Goal: Information Seeking & Learning: Learn about a topic

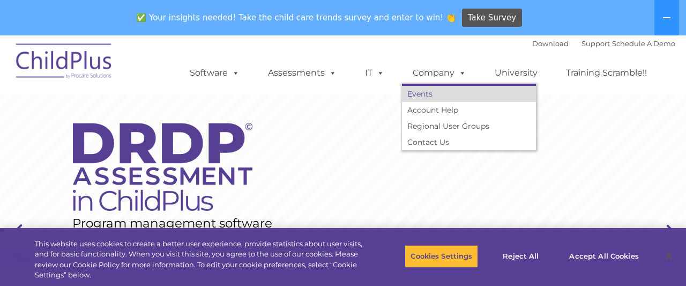
click at [428, 98] on link "Events" at bounding box center [469, 94] width 134 height 16
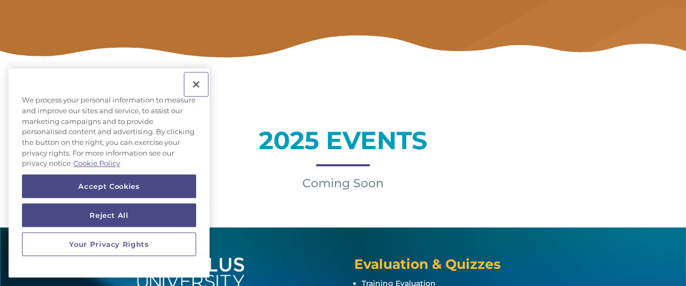
click at [199, 85] on button "Close" at bounding box center [196, 84] width 24 height 24
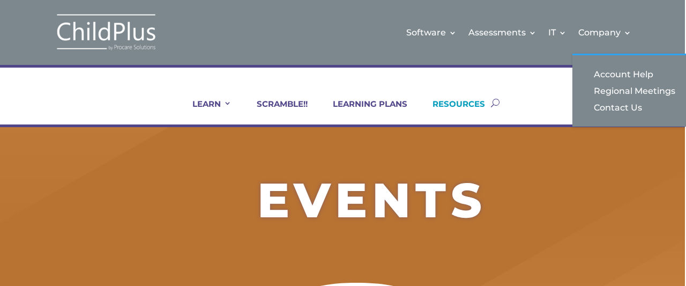
click at [461, 103] on link "RESOURCES" at bounding box center [452, 112] width 66 height 26
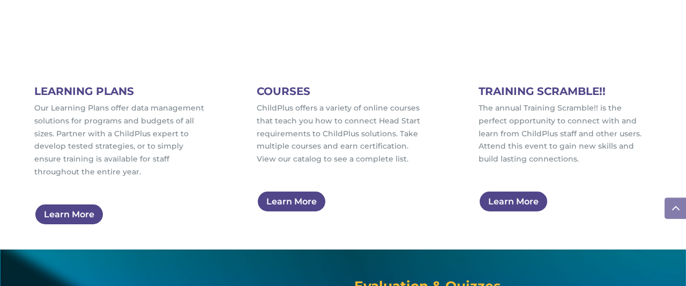
scroll to position [672, 0]
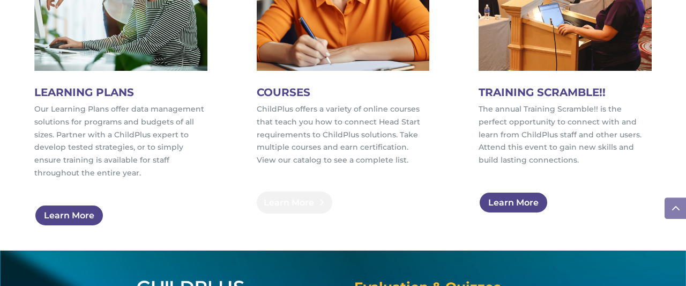
click at [301, 202] on link "Learn More" at bounding box center [295, 202] width 76 height 22
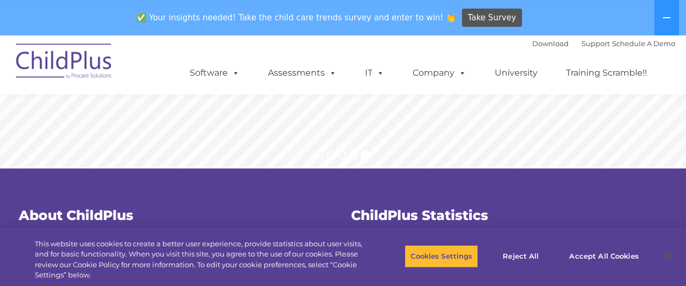
scroll to position [269, 0]
